Goal: Task Accomplishment & Management: Manage account settings

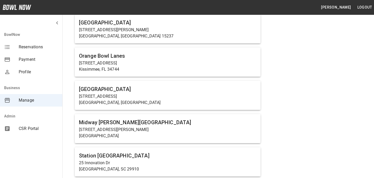
scroll to position [2190, 0]
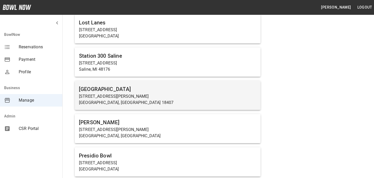
click at [161, 94] on p "[STREET_ADDRESS][PERSON_NAME]" at bounding box center [167, 96] width 177 height 6
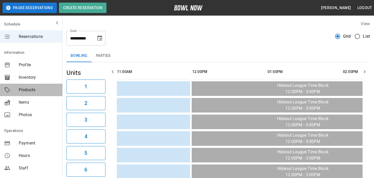
click at [33, 91] on span "Products" at bounding box center [38, 90] width 39 height 6
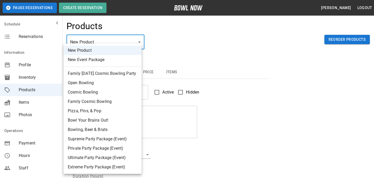
click at [122, 136] on li "Supreme Party Package (Event)" at bounding box center [103, 138] width 78 height 9
type input "*"
type input "**********"
type textarea "**********"
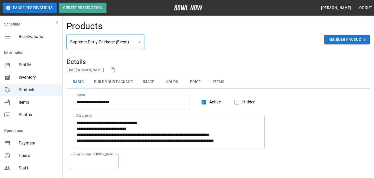
click at [175, 82] on button "Hours" at bounding box center [171, 82] width 23 height 12
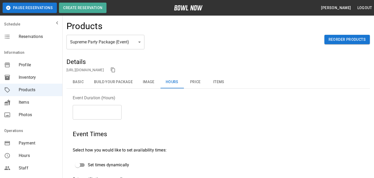
scroll to position [140, 0]
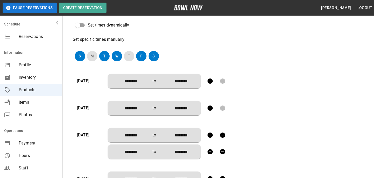
click at [224, 80] on div at bounding box center [216, 81] width 23 height 10
click at [105, 58] on button "T" at bounding box center [104, 56] width 10 height 10
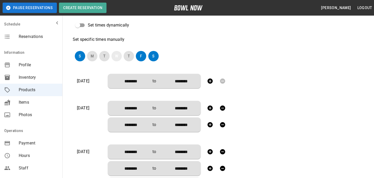
click at [115, 56] on button "W" at bounding box center [116, 56] width 10 height 10
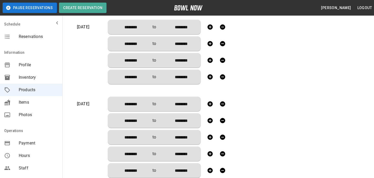
scroll to position [449, 0]
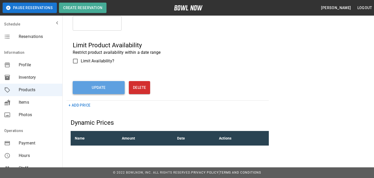
click at [110, 94] on button "Update" at bounding box center [99, 87] width 52 height 13
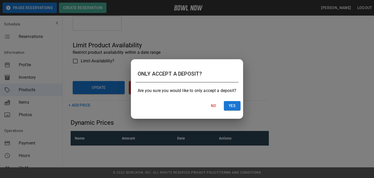
click at [230, 99] on div "No Yes" at bounding box center [186, 106] width 111 height 14
click at [230, 102] on button "Yes" at bounding box center [232, 106] width 17 height 10
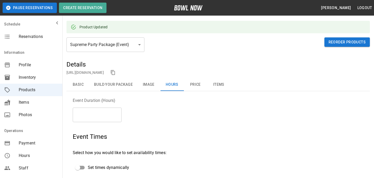
scroll to position [0, 0]
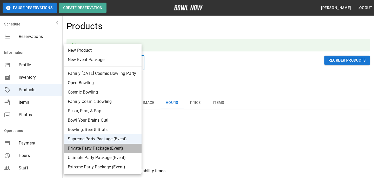
click at [125, 143] on li "Private Party Package (Event)" at bounding box center [103, 147] width 78 height 9
type input "*"
type input "********"
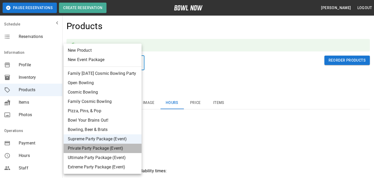
type input "********"
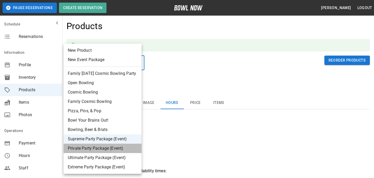
type input "********"
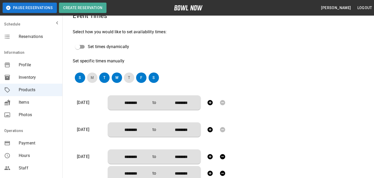
scroll to position [139, 0]
click at [103, 84] on div "S M T W T F S" at bounding box center [164, 78] width 182 height 15
click at [103, 77] on button "T" at bounding box center [104, 78] width 10 height 10
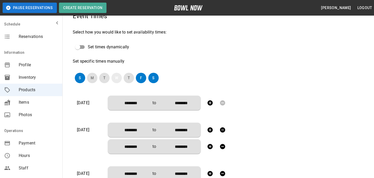
click at [118, 77] on button "W" at bounding box center [116, 78] width 10 height 10
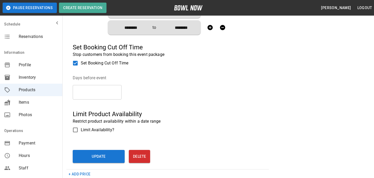
scroll to position [469, 0]
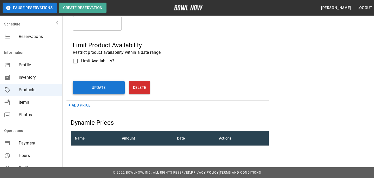
click at [109, 91] on button "Update" at bounding box center [99, 87] width 52 height 13
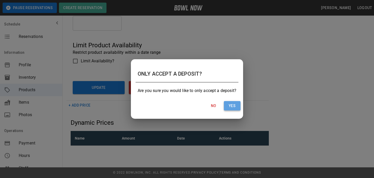
click at [228, 107] on button "Yes" at bounding box center [232, 106] width 17 height 10
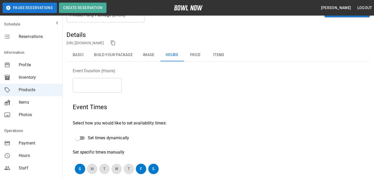
scroll to position [0, 0]
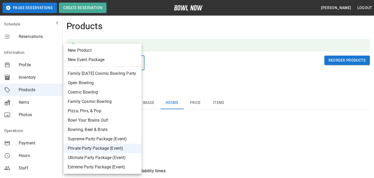
click at [108, 159] on li "Ultimate Party Package (Event)" at bounding box center [103, 157] width 78 height 9
type input "*"
type input "********"
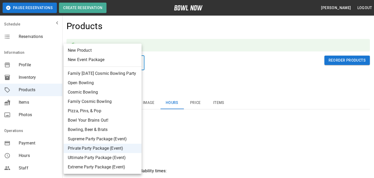
type input "********"
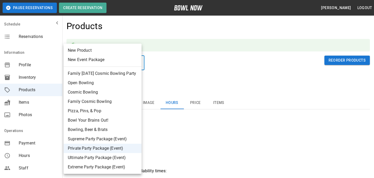
type input "********"
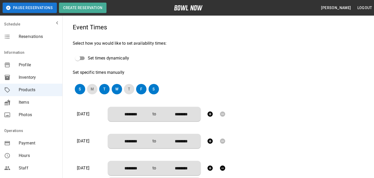
scroll to position [129, 0]
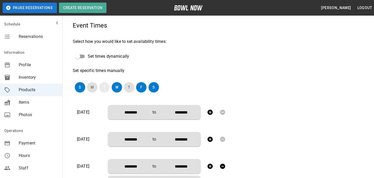
click at [101, 88] on button "T" at bounding box center [104, 87] width 10 height 10
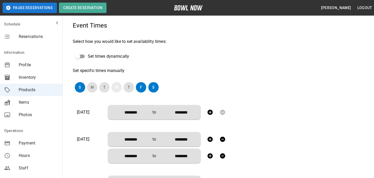
click at [121, 87] on button "W" at bounding box center [116, 87] width 10 height 10
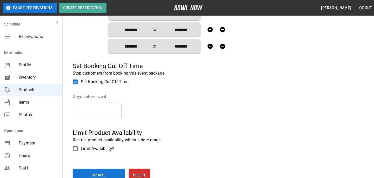
scroll to position [469, 0]
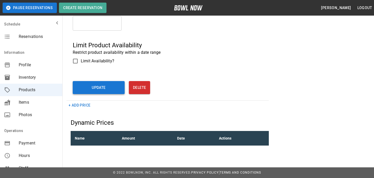
click at [121, 88] on button "Update" at bounding box center [99, 87] width 52 height 13
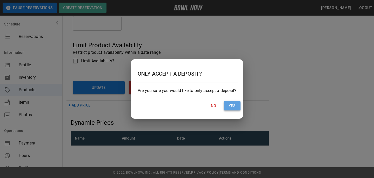
click at [236, 108] on button "Yes" at bounding box center [232, 106] width 17 height 10
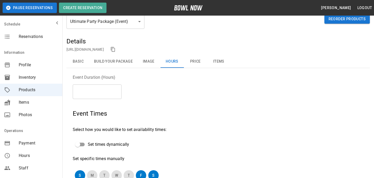
scroll to position [0, 0]
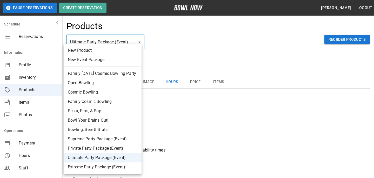
click at [113, 165] on li "Extreme Party Package (Event)" at bounding box center [103, 166] width 78 height 9
type input "**"
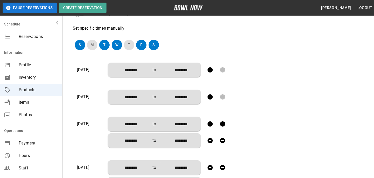
scroll to position [156, 0]
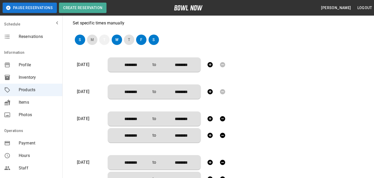
click at [105, 42] on button "T" at bounding box center [104, 40] width 10 height 10
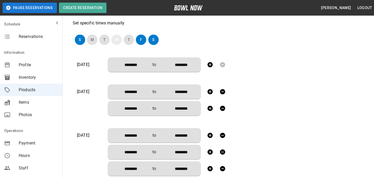
click at [114, 42] on button "W" at bounding box center [116, 40] width 10 height 10
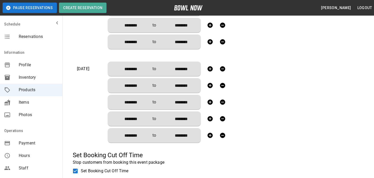
scroll to position [449, 0]
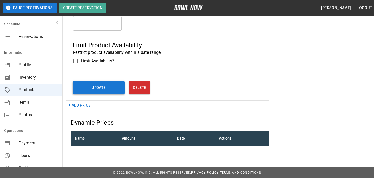
click at [117, 89] on button "Update" at bounding box center [99, 87] width 52 height 13
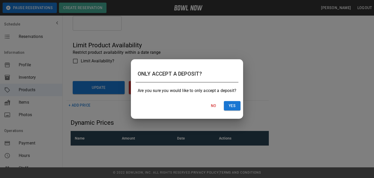
click at [225, 95] on div "Are you sure you would like to only accept a deposit?" at bounding box center [186, 90] width 111 height 17
click at [225, 102] on button "Yes" at bounding box center [232, 106] width 17 height 10
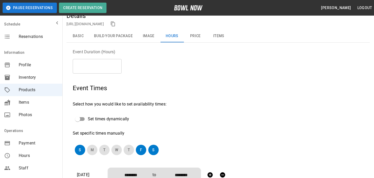
scroll to position [0, 0]
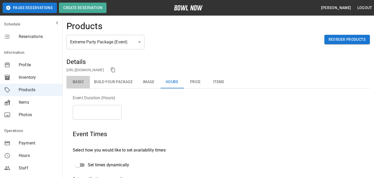
click at [71, 79] on button "Basic" at bounding box center [77, 82] width 23 height 12
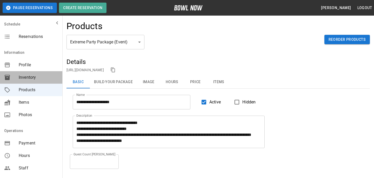
click at [26, 72] on div "Inventory" at bounding box center [31, 77] width 62 height 12
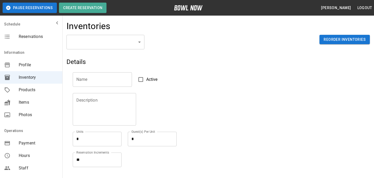
click at [27, 68] on div "Profile" at bounding box center [31, 65] width 62 height 12
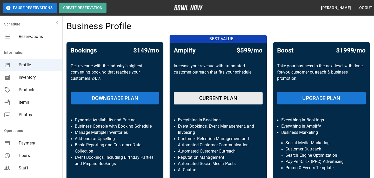
click at [81, 43] on div "Bookings $149/mo Get revenue with the Industry’s highest converting booking tha…" at bounding box center [114, 126] width 97 height 169
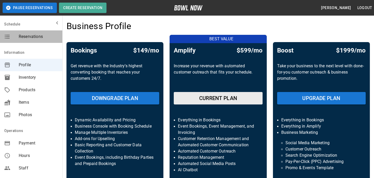
click at [43, 37] on span "Reservations" at bounding box center [38, 36] width 39 height 6
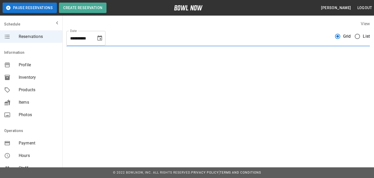
click at [154, 25] on div "View" at bounding box center [217, 24] width 303 height 6
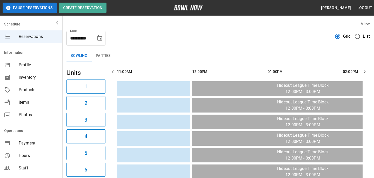
click at [154, 38] on div "**********" at bounding box center [217, 36] width 303 height 19
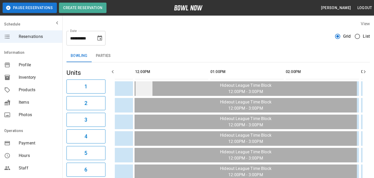
click at [143, 89] on td "sticky table" at bounding box center [143, 88] width 17 height 15
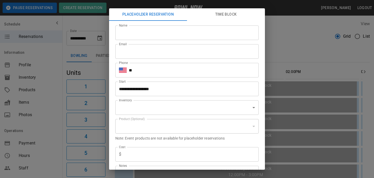
type input "**********"
click at [176, 40] on div "Email Email" at bounding box center [184, 49] width 147 height 19
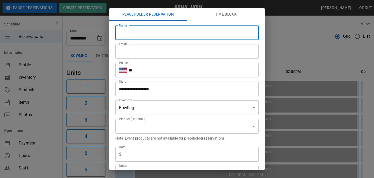
click at [176, 39] on input "Name" at bounding box center [186, 32] width 143 height 15
type input "**********"
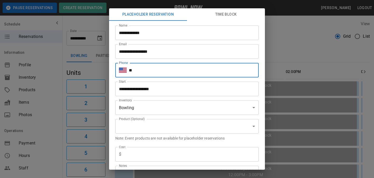
click at [169, 66] on input "**" at bounding box center [194, 70] width 130 height 15
type input "**********"
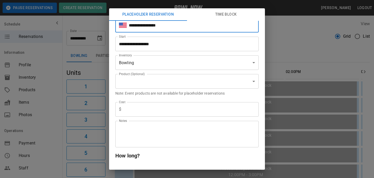
scroll to position [51, 0]
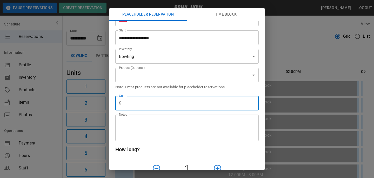
click at [168, 104] on input "text" at bounding box center [190, 103] width 135 height 15
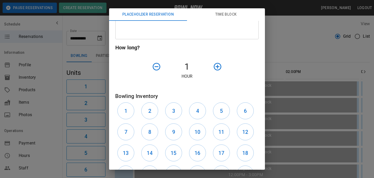
scroll to position [153, 0]
type input "*"
click at [129, 103] on button "1" at bounding box center [125, 110] width 17 height 17
click at [150, 115] on button "2" at bounding box center [149, 110] width 17 height 17
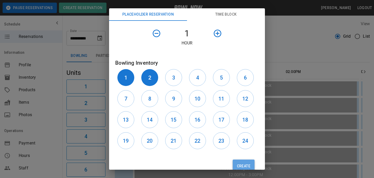
click at [252, 166] on button "Create" at bounding box center [243, 165] width 22 height 13
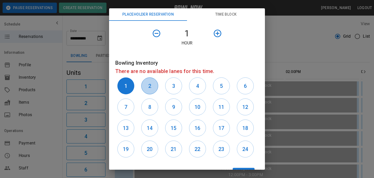
click at [155, 87] on button "2" at bounding box center [149, 85] width 17 height 17
click at [244, 167] on div "Create" at bounding box center [184, 171] width 147 height 25
click at [244, 170] on div "**********" at bounding box center [187, 89] width 374 height 178
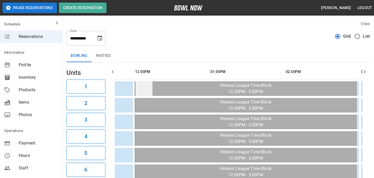
click at [141, 92] on td "sticky table" at bounding box center [143, 88] width 17 height 15
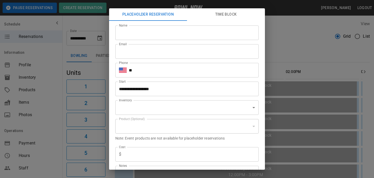
type input "**********"
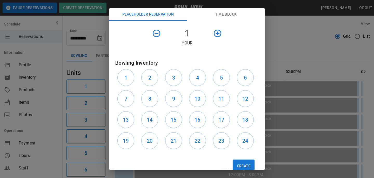
click at [366, 115] on div "**********" at bounding box center [187, 89] width 374 height 178
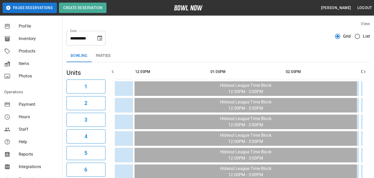
scroll to position [115, 0]
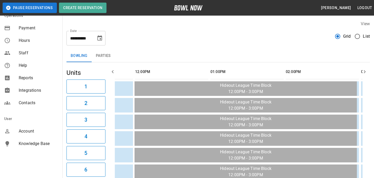
click at [31, 134] on span "Account" at bounding box center [38, 131] width 39 height 6
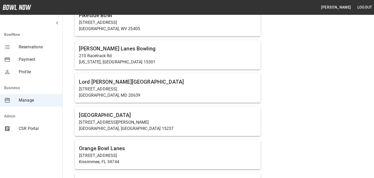
scroll to position [1658, 0]
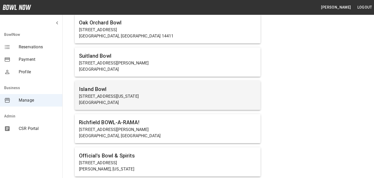
click at [175, 95] on p "[STREET_ADDRESS][US_STATE]" at bounding box center [167, 96] width 177 height 6
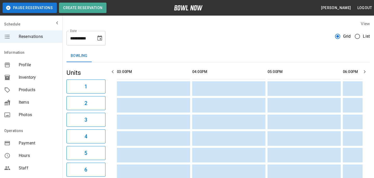
scroll to position [50, 0]
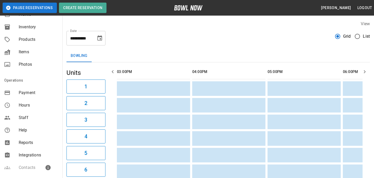
click at [35, 139] on span "Reports" at bounding box center [38, 142] width 39 height 6
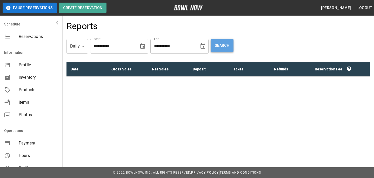
click at [228, 44] on button "Search" at bounding box center [221, 45] width 23 height 13
click at [145, 42] on button "Choose date, selected date is Sep 10, 2025" at bounding box center [142, 46] width 10 height 10
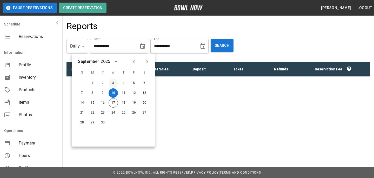
click at [111, 86] on button "3" at bounding box center [112, 82] width 9 height 9
type input "**********"
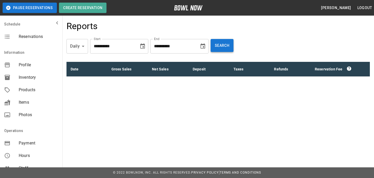
click at [231, 43] on button "Search" at bounding box center [221, 45] width 23 height 13
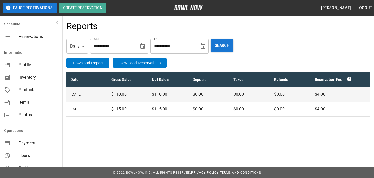
click at [129, 65] on button "Download Reservations" at bounding box center [139, 63] width 53 height 10
